Goal: Task Accomplishment & Management: Use online tool/utility

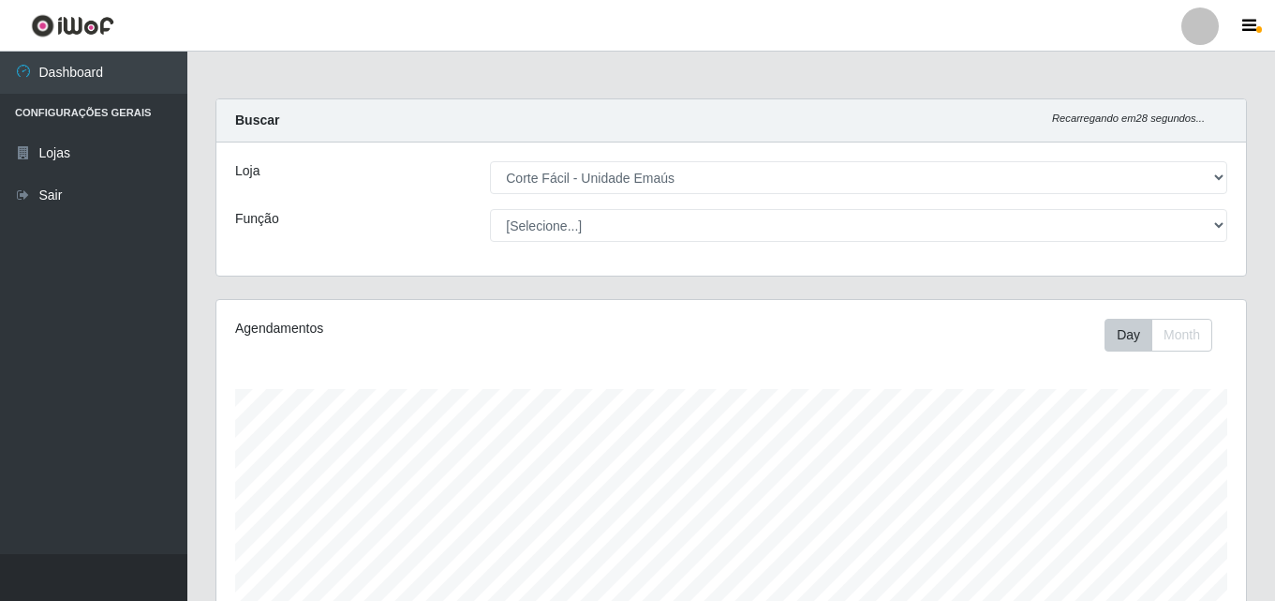
select select "201"
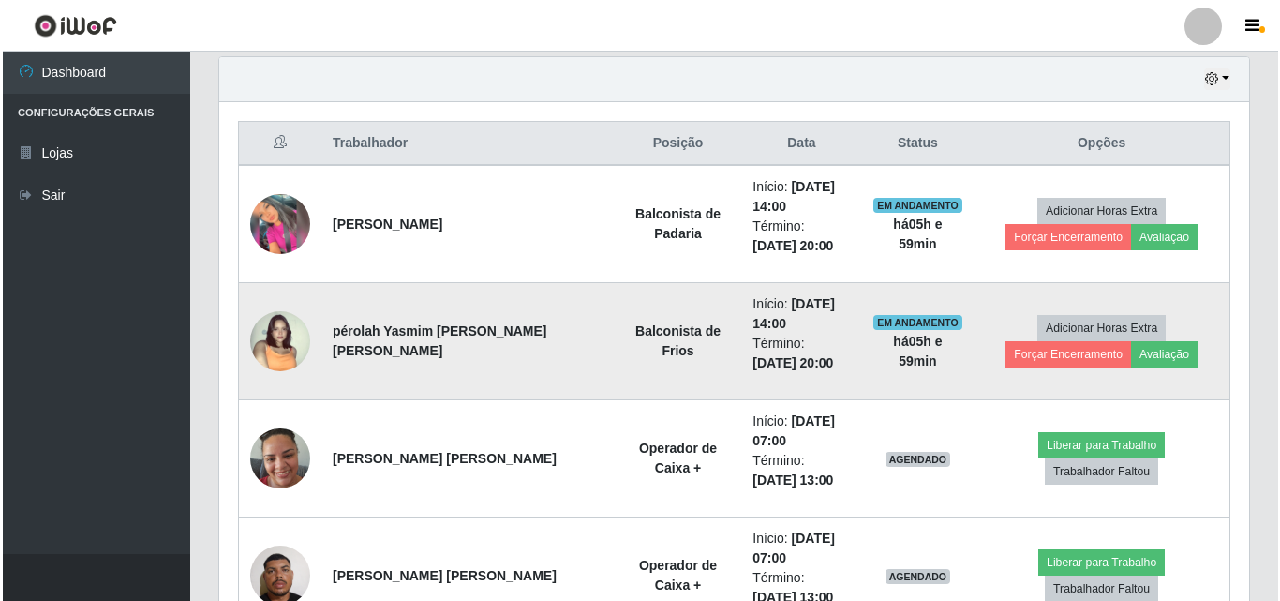
scroll to position [389, 1030]
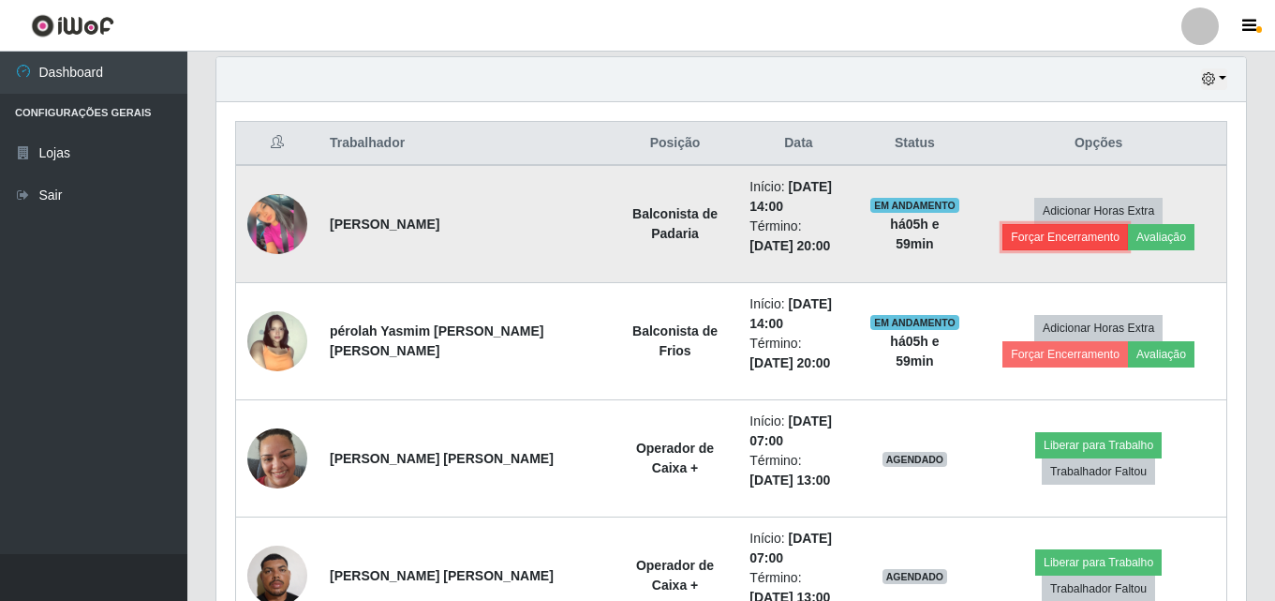
click at [1128, 224] on button "Forçar Encerramento" at bounding box center [1066, 237] width 126 height 26
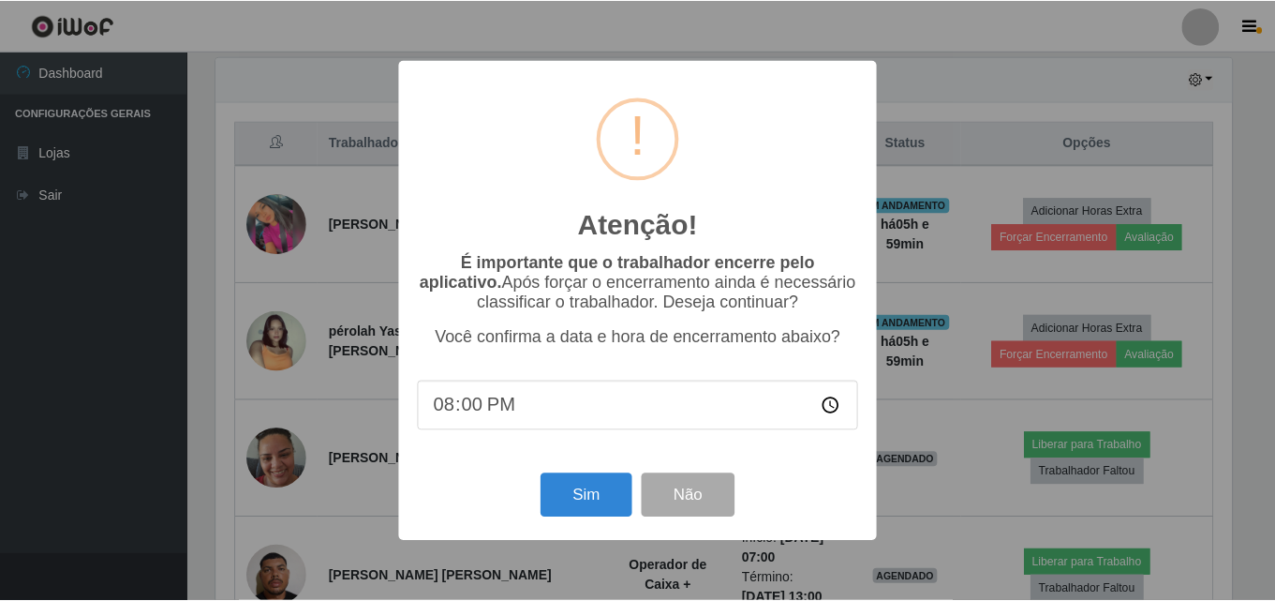
scroll to position [389, 1021]
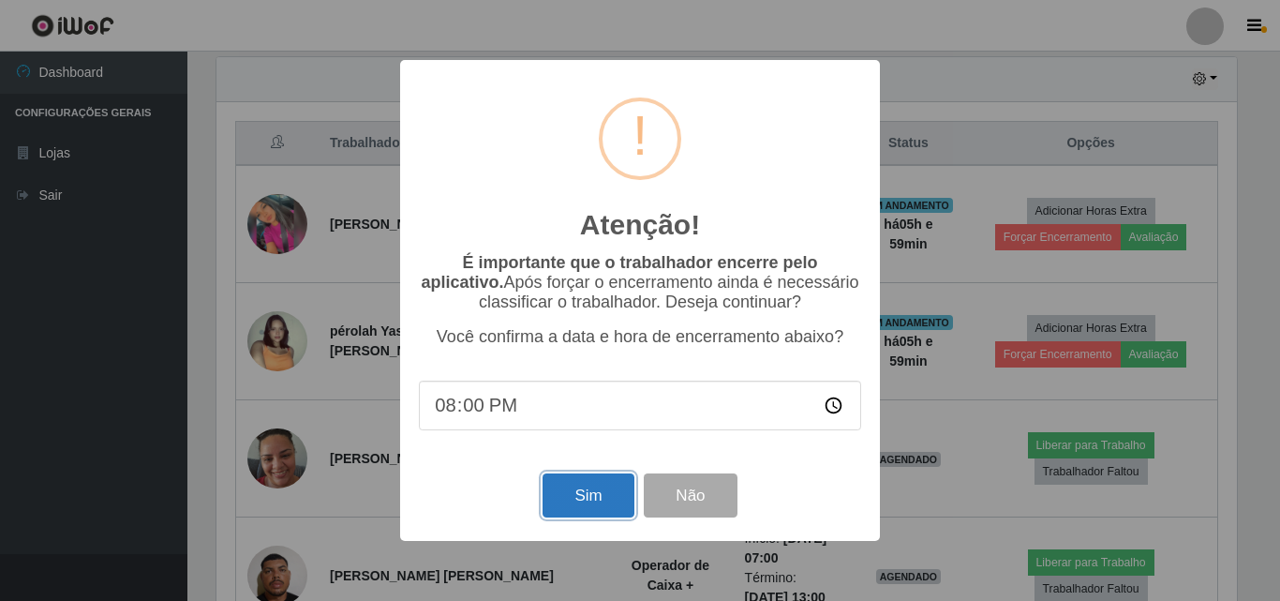
click at [593, 493] on button "Sim" at bounding box center [588, 495] width 91 height 44
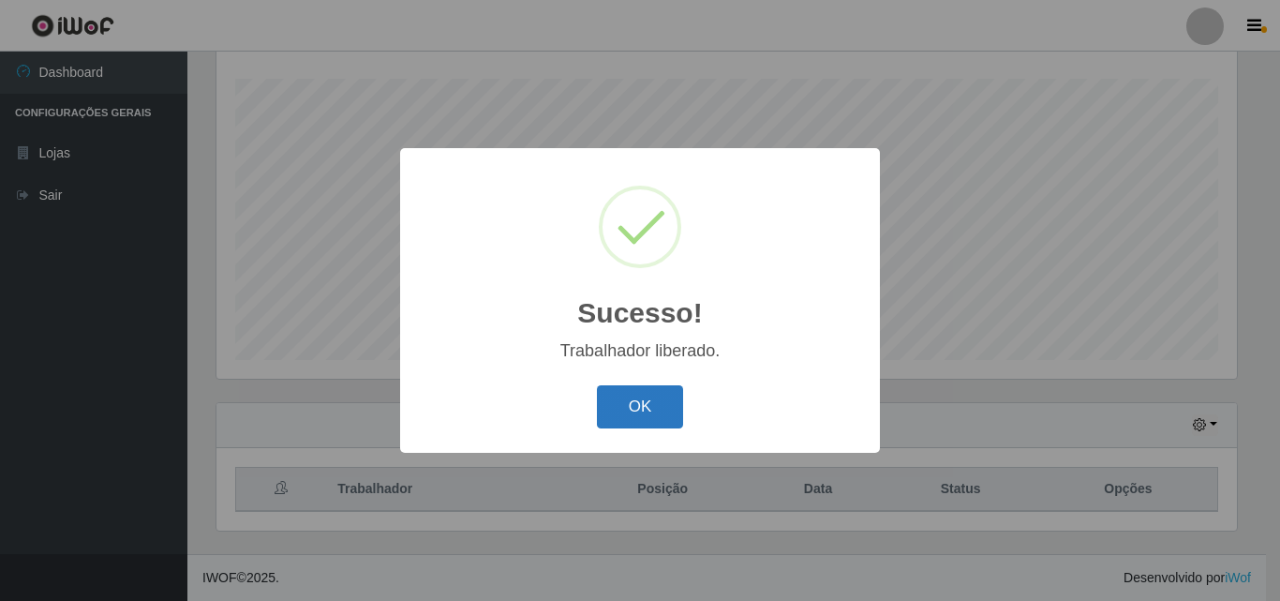
click at [638, 415] on button "OK" at bounding box center [640, 407] width 87 height 44
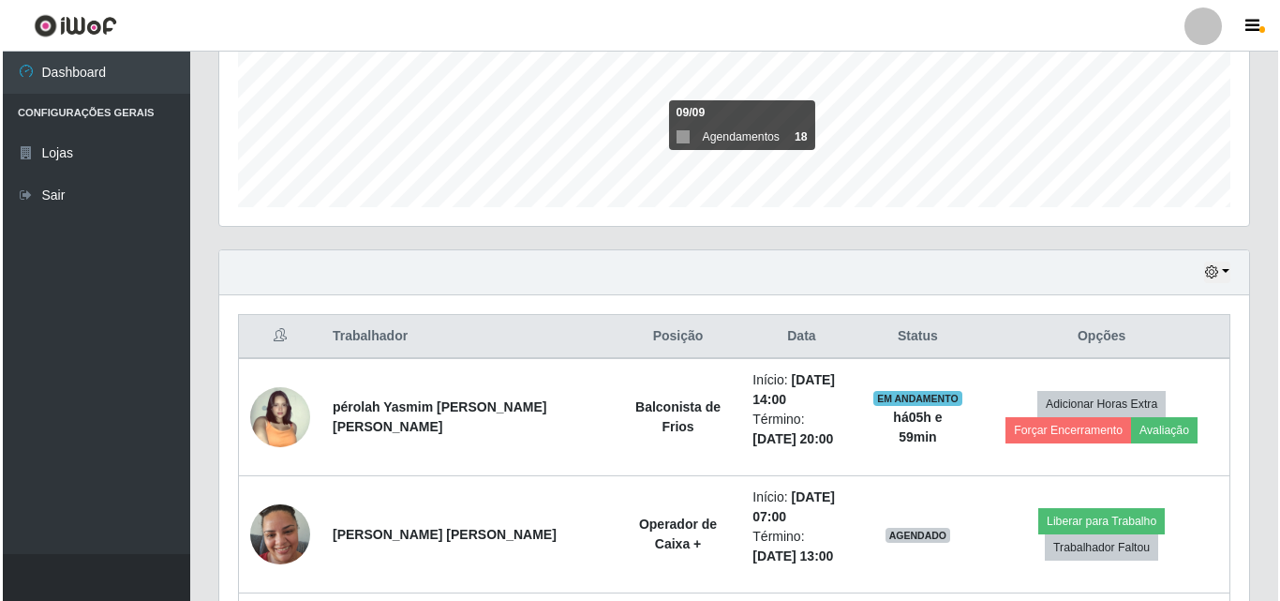
scroll to position [498, 0]
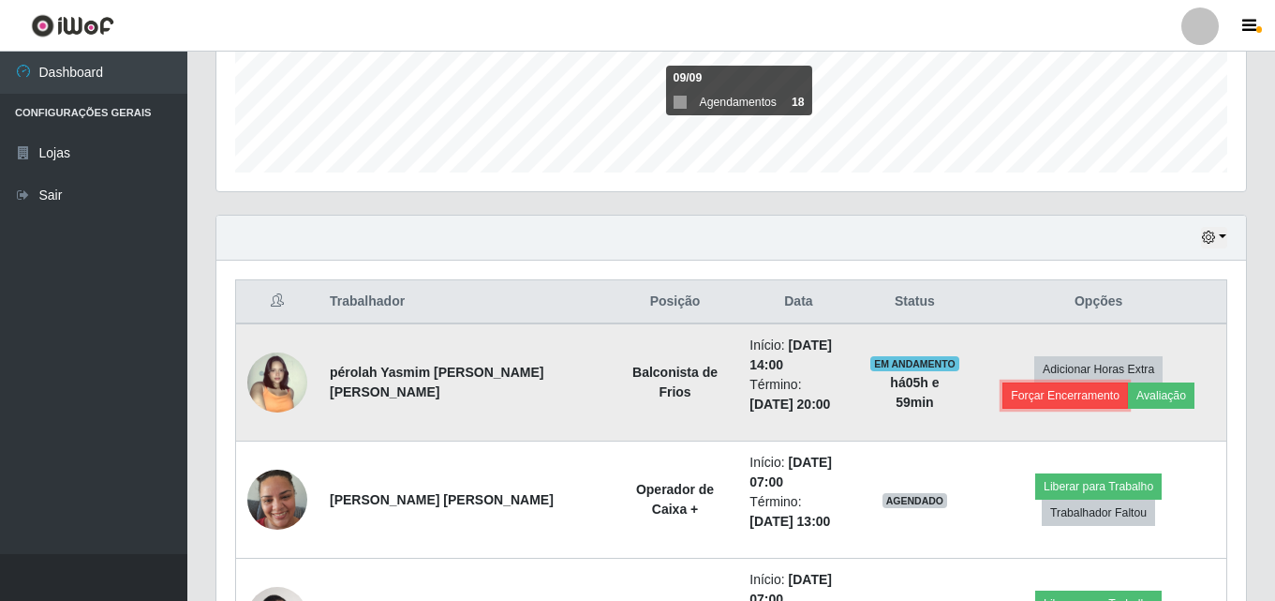
click at [1128, 382] on button "Forçar Encerramento" at bounding box center [1066, 395] width 126 height 26
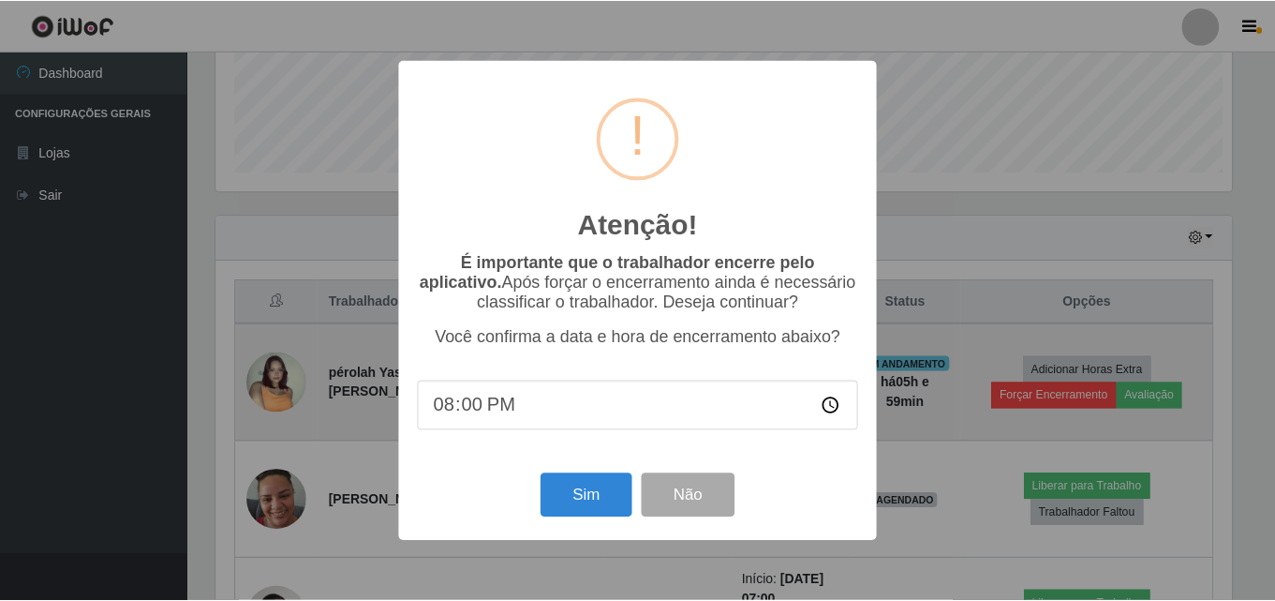
scroll to position [389, 1021]
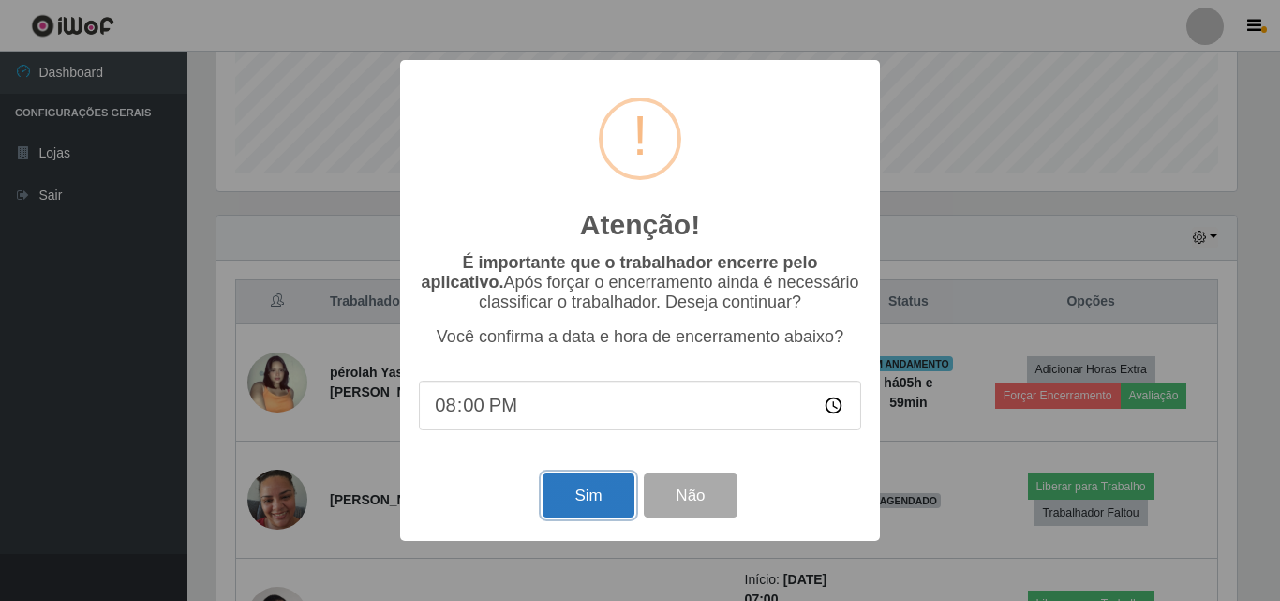
click at [608, 499] on button "Sim" at bounding box center [588, 495] width 91 height 44
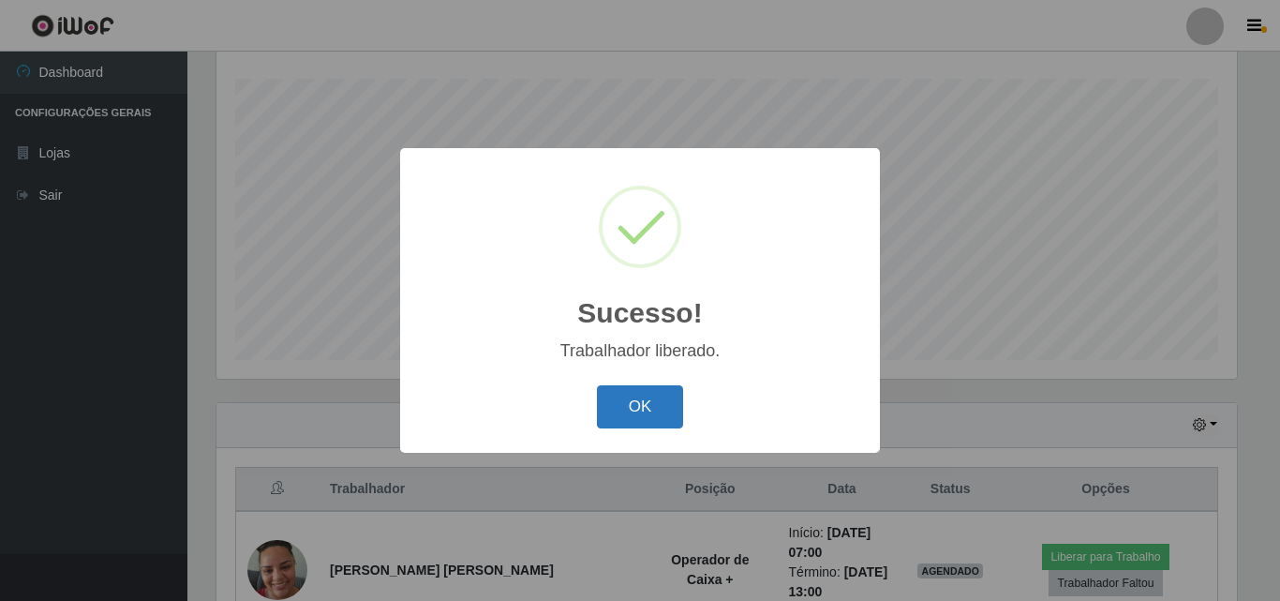
click at [648, 415] on button "OK" at bounding box center [640, 407] width 87 height 44
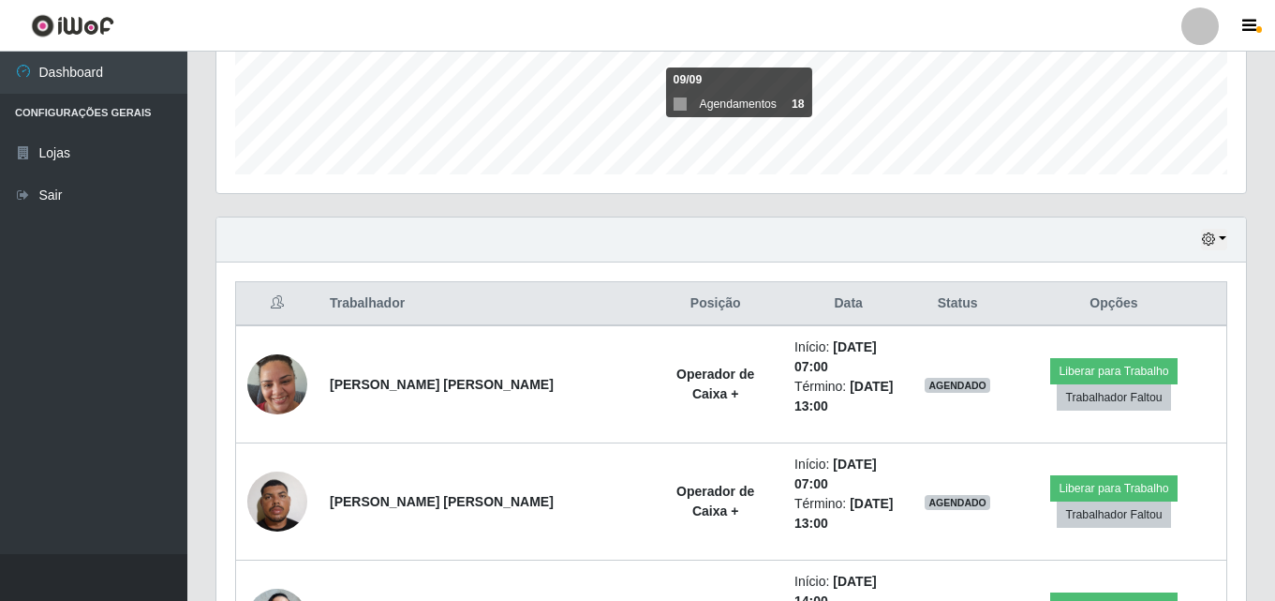
scroll to position [498, 0]
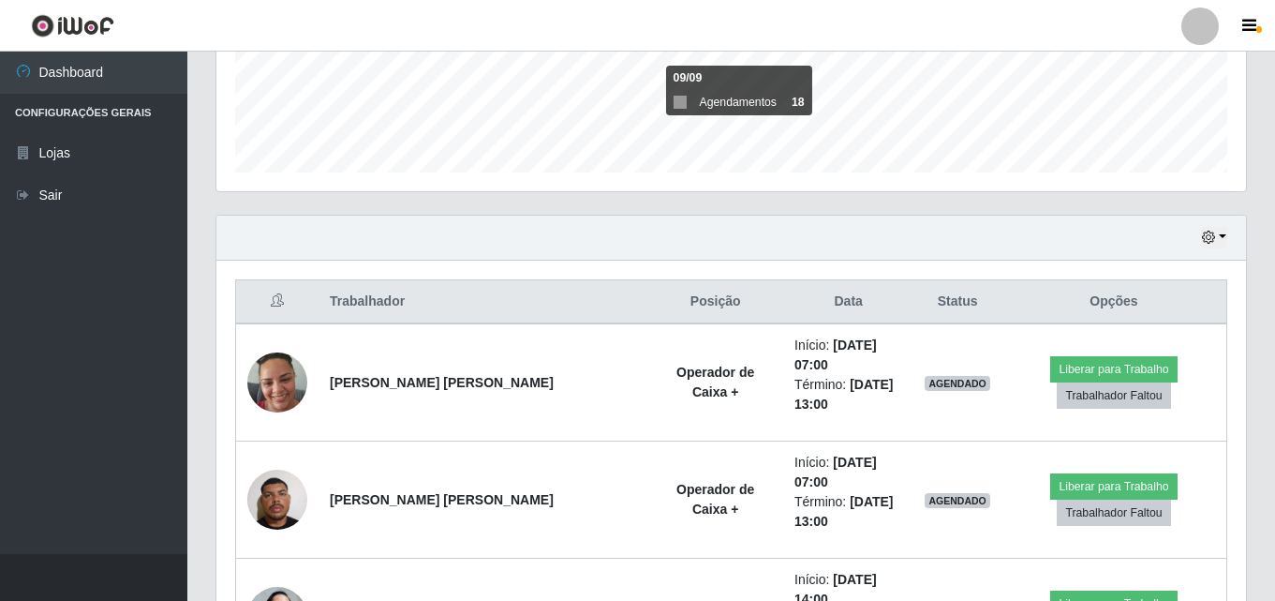
click at [1199, 239] on div "Hoje 1 dia 3 dias 1 Semana Não encerrados" at bounding box center [731, 238] width 1030 height 45
click at [1211, 238] on icon "button" at bounding box center [1208, 237] width 13 height 13
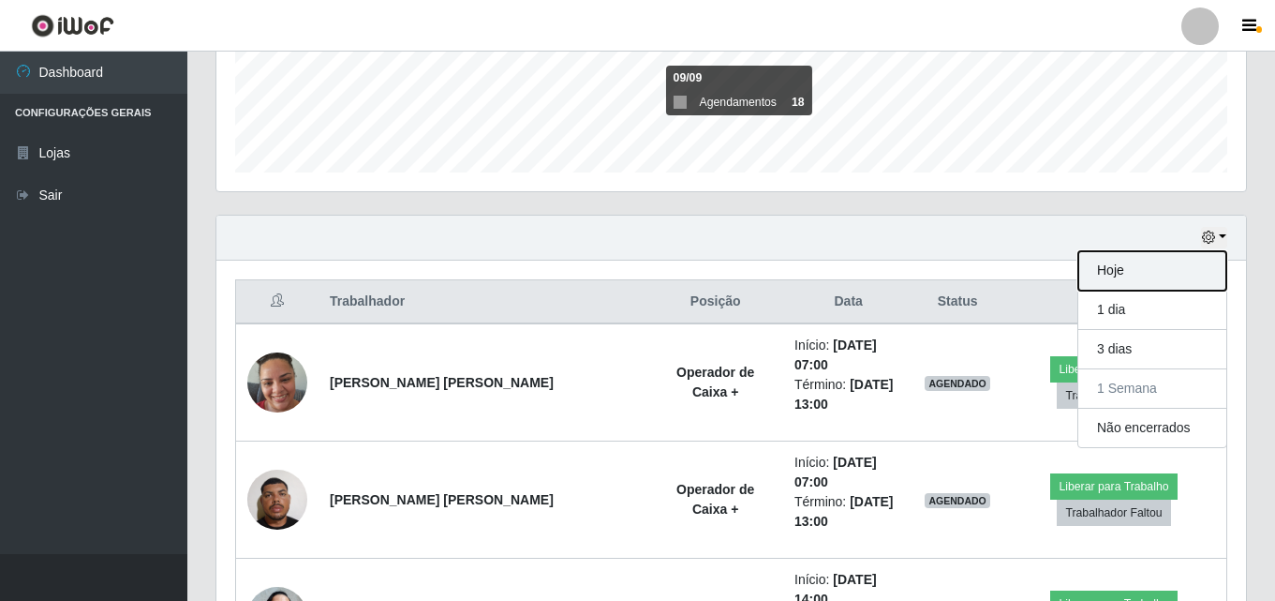
click at [1100, 272] on button "Hoje" at bounding box center [1153, 270] width 148 height 39
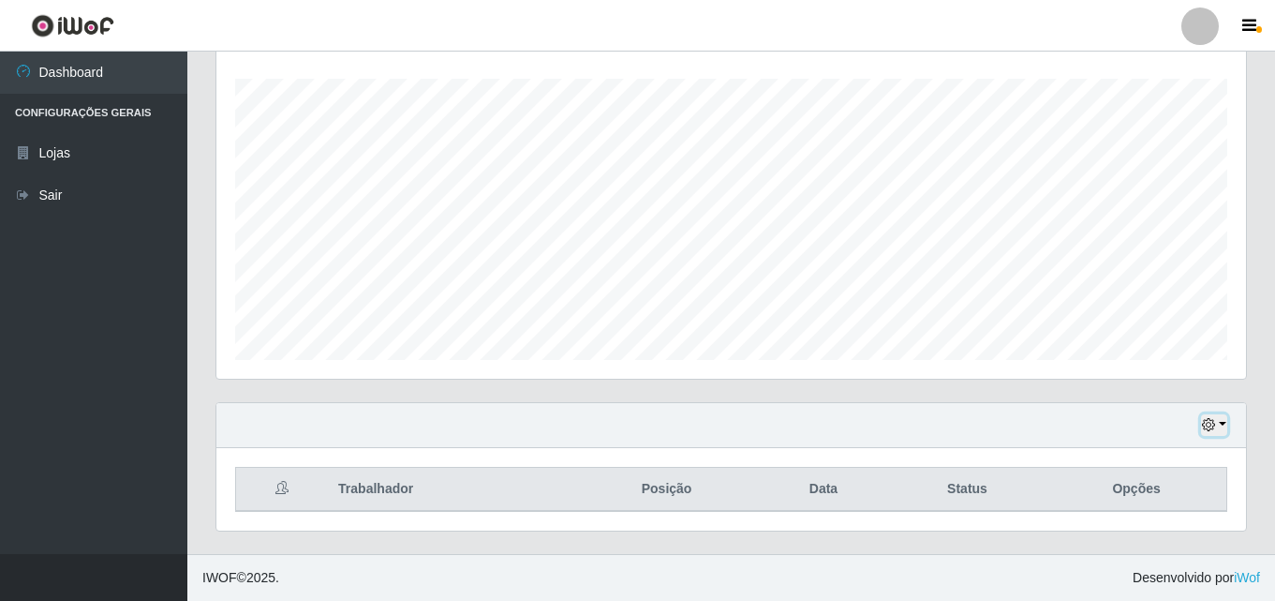
click at [1225, 425] on button "button" at bounding box center [1214, 425] width 26 height 22
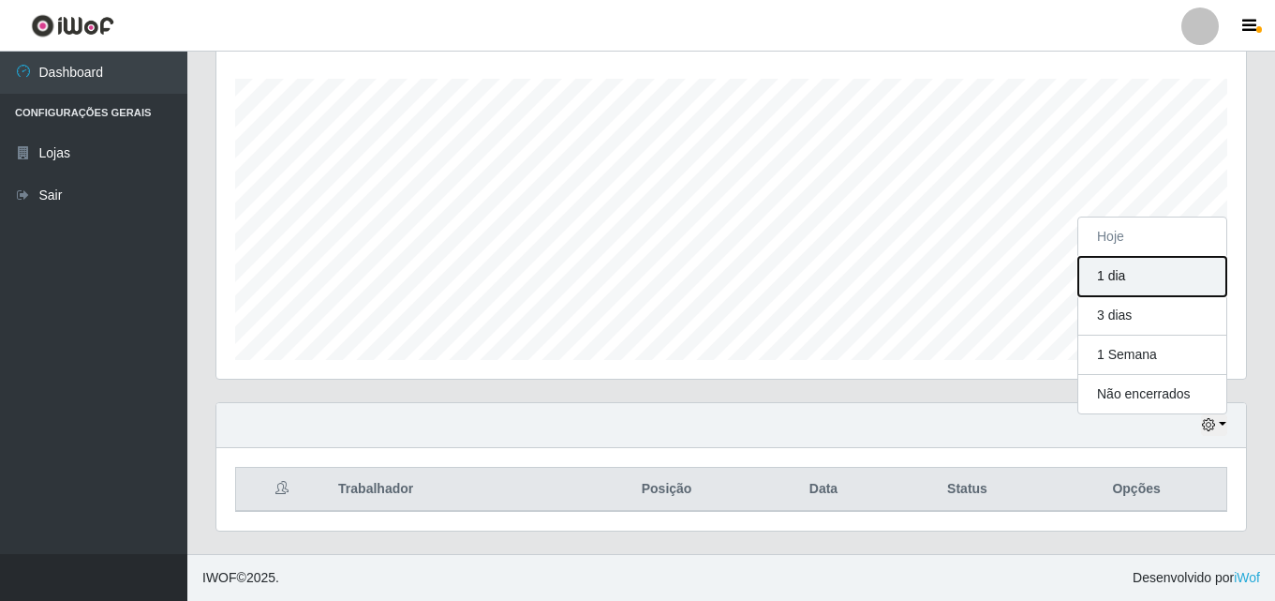
click at [1142, 266] on button "1 dia" at bounding box center [1153, 276] width 148 height 39
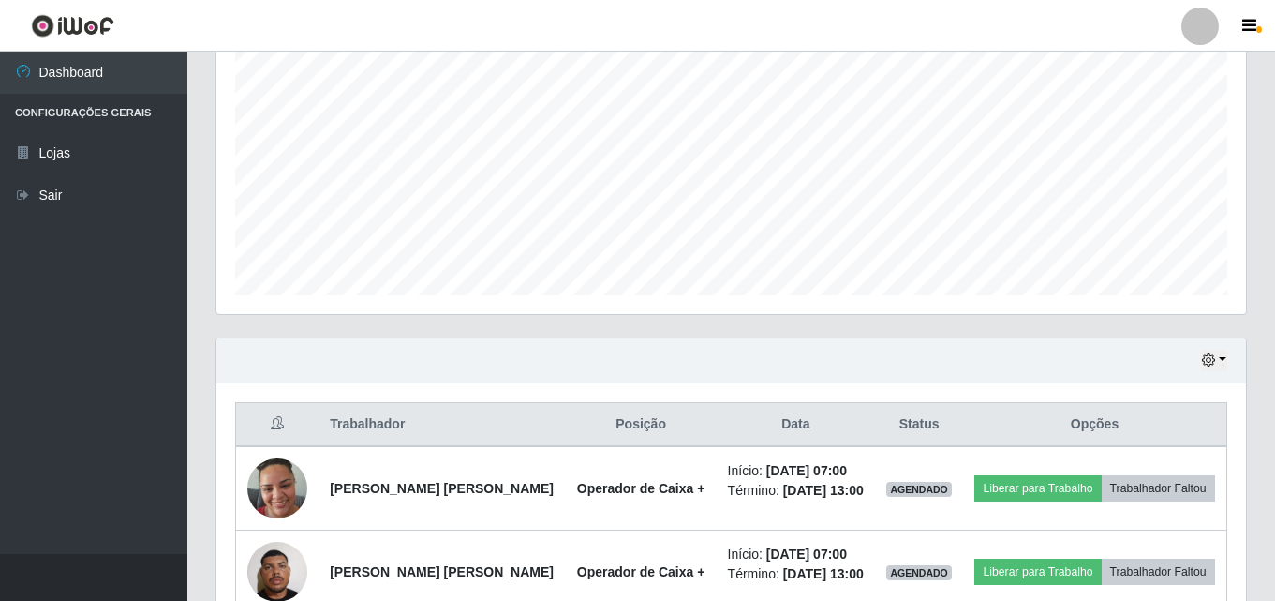
scroll to position [373, 0]
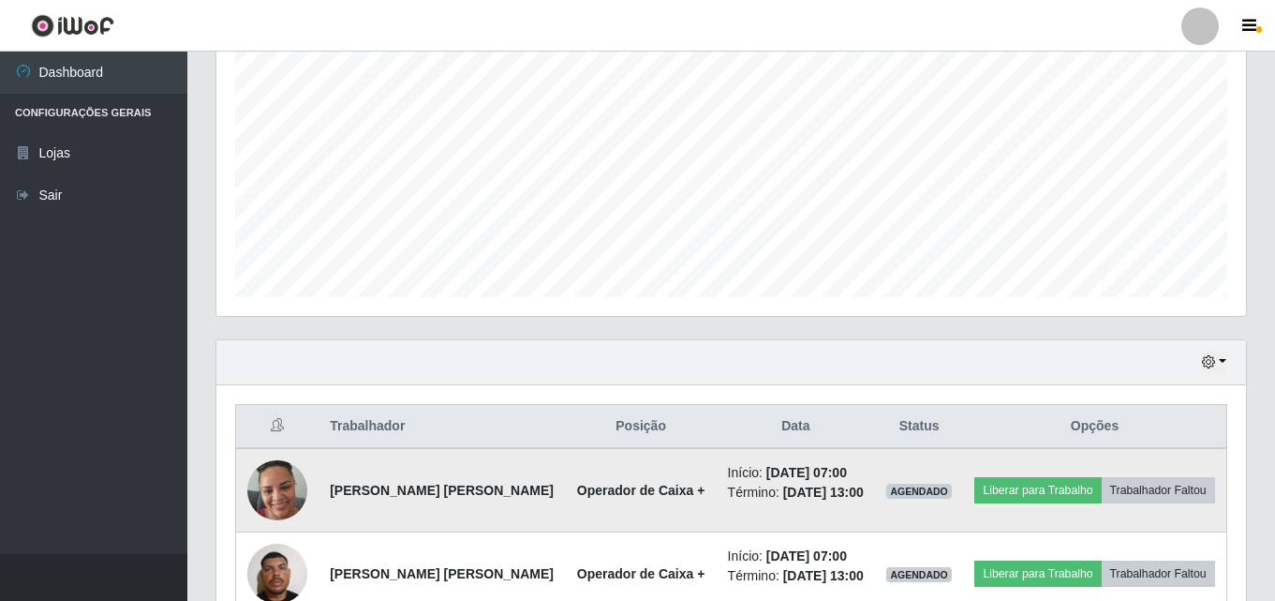
click at [1088, 469] on td "Liberar para Trabalho Trabalhador Faltou" at bounding box center [1094, 490] width 263 height 84
